Goal: Information Seeking & Learning: Learn about a topic

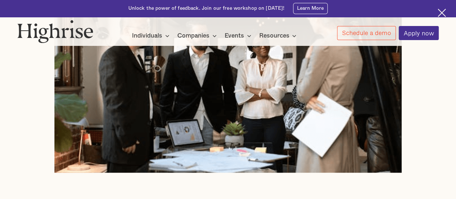
scroll to position [305, 0]
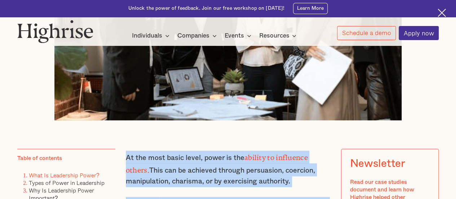
drag, startPoint x: 321, startPoint y: 170, endPoint x: 126, endPoint y: 160, distance: 194.9
copy div "Lo ips dolo sitam conse, adipi el sed doeiusm te incididun utlabo. Etdo mag al …"
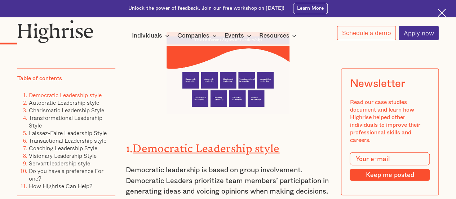
scroll to position [721, 0]
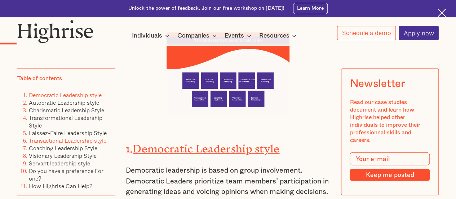
click at [53, 143] on link "Transactional Leadership style" at bounding box center [67, 140] width 77 height 9
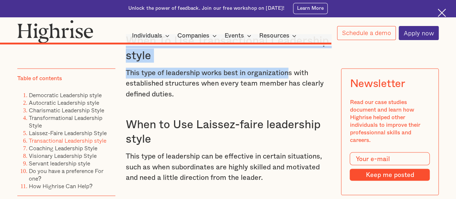
scroll to position [4720, 0]
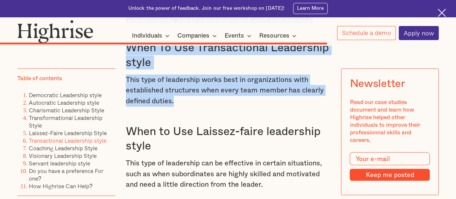
drag, startPoint x: 123, startPoint y: 116, endPoint x: 293, endPoint y: 84, distance: 173.0
copy div "The transactional leadership style is a leadership style that emphasizes the ex…"
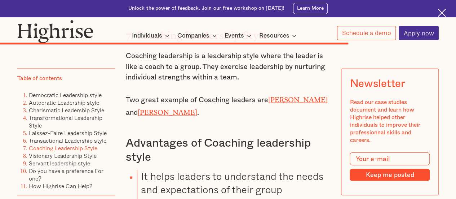
scroll to position [5009, 0]
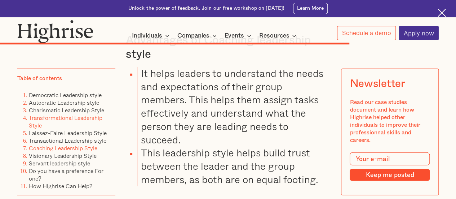
click at [76, 120] on link "Transformational Leadership Style" at bounding box center [66, 121] width 74 height 16
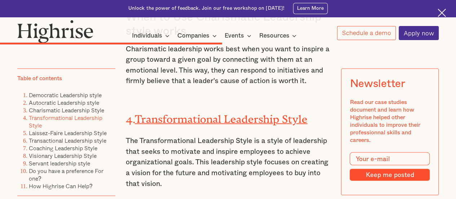
scroll to position [3370, 0]
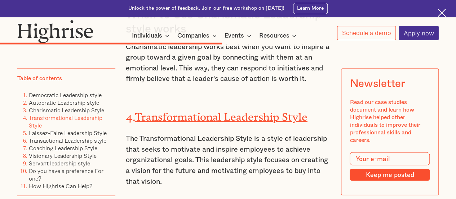
click at [132, 133] on p "The Transformational Leadership Style is a style of leadership that seeks to mo…" at bounding box center [228, 159] width 205 height 53
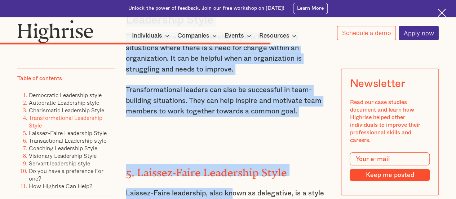
scroll to position [3994, 0]
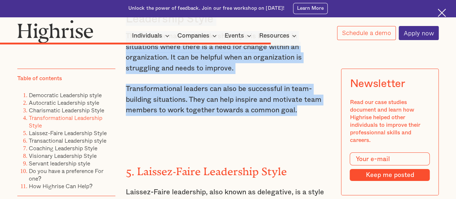
drag, startPoint x: 126, startPoint y: 91, endPoint x: 311, endPoint y: 86, distance: 184.6
copy div "4. Transformational Leadership Style The Transformational Leadership Style is a…"
